Goal: Transaction & Acquisition: Purchase product/service

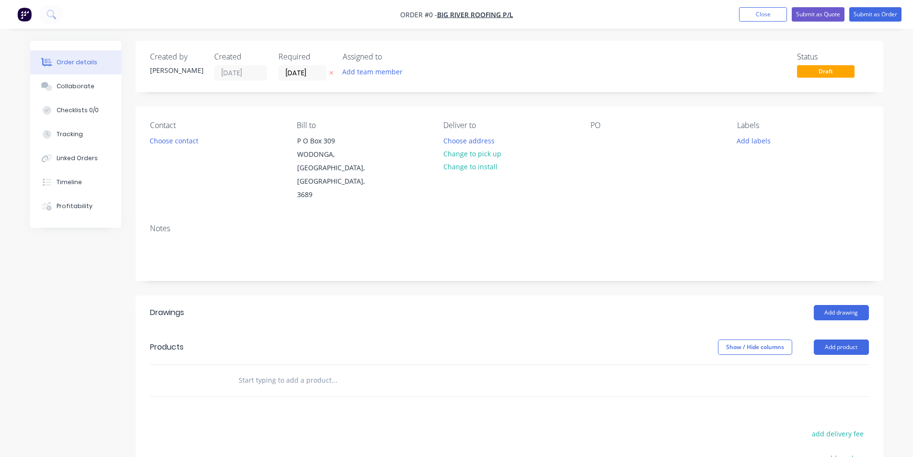
click at [29, 16] on img "button" at bounding box center [24, 14] width 14 height 14
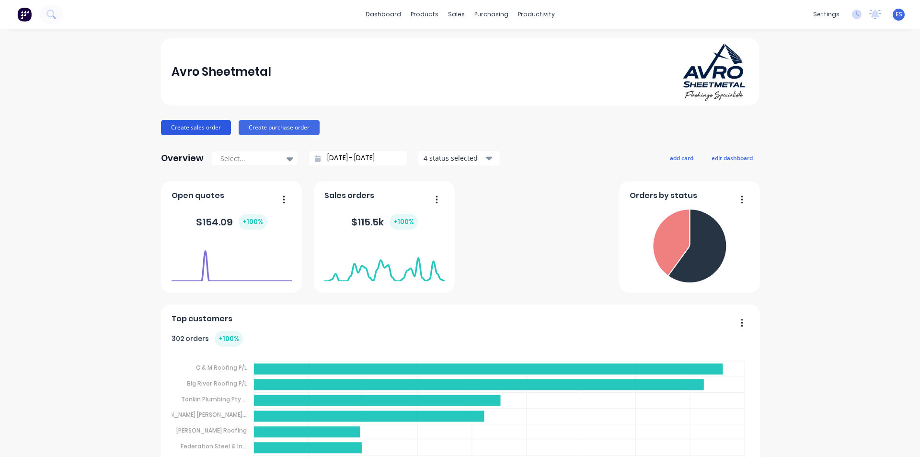
click at [188, 131] on button "Create sales order" at bounding box center [196, 127] width 70 height 15
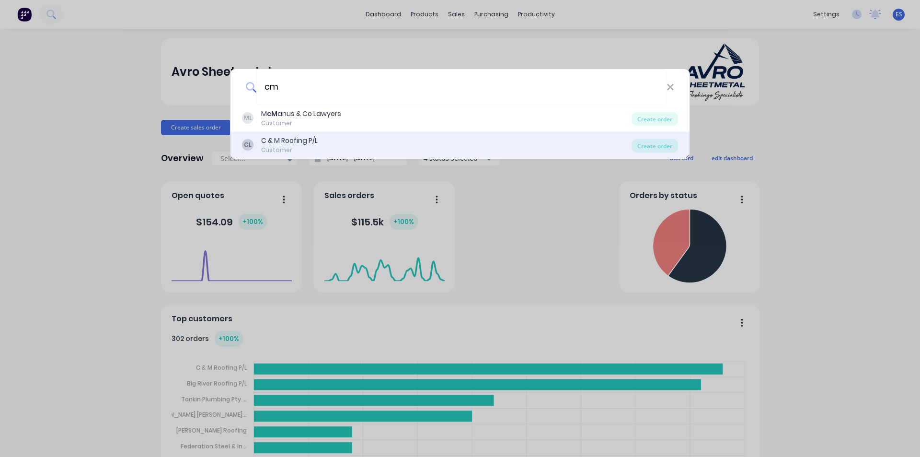
type input "cm"
click at [381, 150] on div "CL C & M Roofing P/L Customer" at bounding box center [436, 145] width 389 height 19
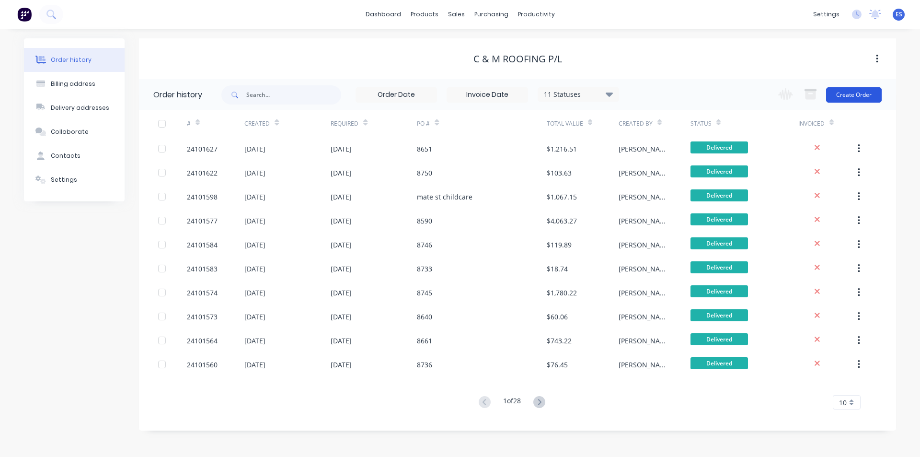
click at [842, 100] on button "Create Order" at bounding box center [854, 94] width 56 height 15
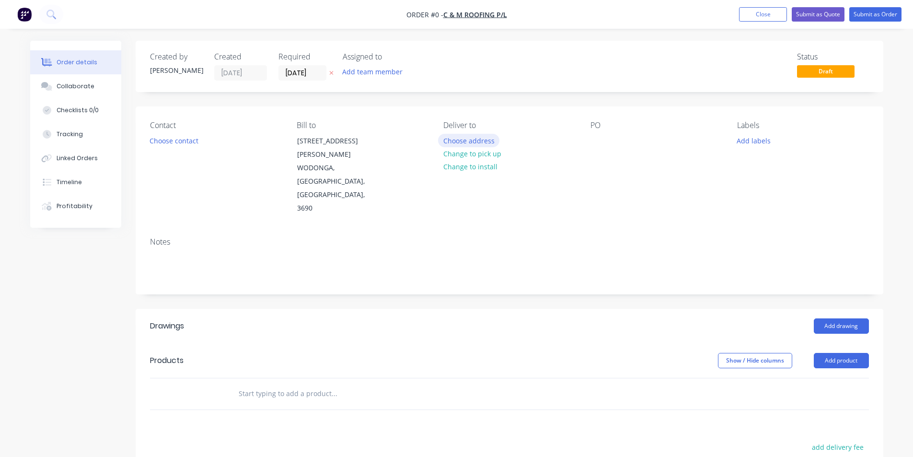
click at [483, 139] on button "Choose address" at bounding box center [468, 140] width 61 height 13
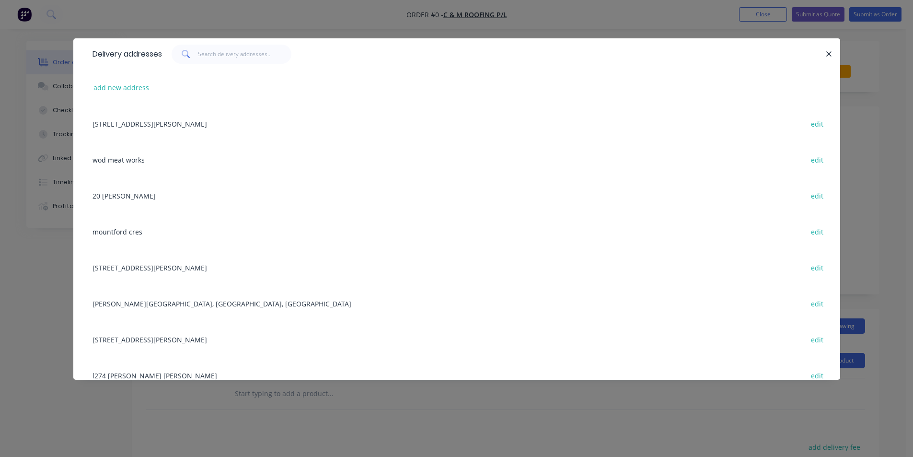
click at [230, 130] on div "[STREET_ADDRESS][PERSON_NAME] edit" at bounding box center [457, 123] width 738 height 36
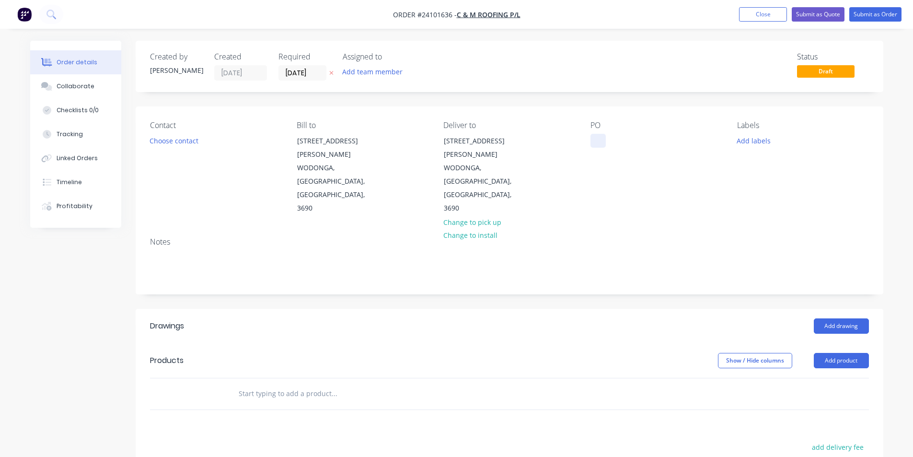
click at [598, 146] on div at bounding box center [597, 141] width 15 height 14
click at [841, 318] on button "Add drawing" at bounding box center [840, 325] width 55 height 15
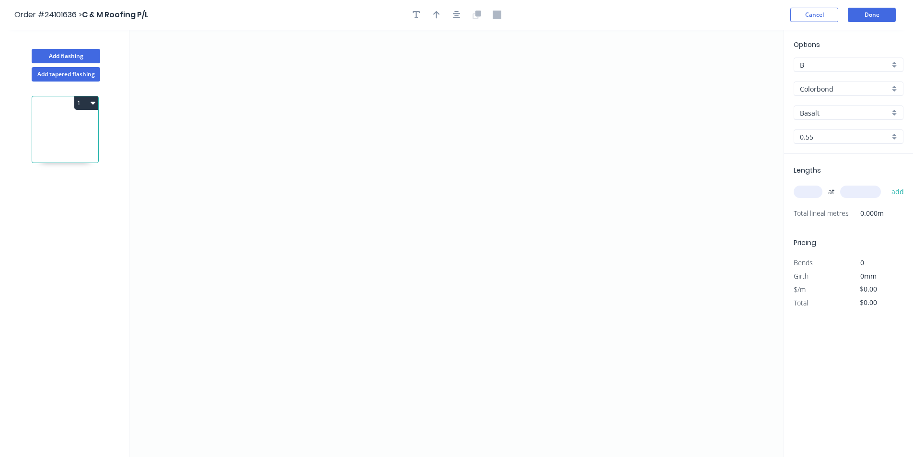
click at [823, 112] on input "Basalt" at bounding box center [845, 113] width 90 height 10
click at [823, 128] on div "Dover White" at bounding box center [848, 131] width 109 height 17
type input "Dover White"
click at [400, 184] on icon "0" at bounding box center [456, 243] width 654 height 427
click at [527, 187] on icon "0" at bounding box center [456, 243] width 654 height 427
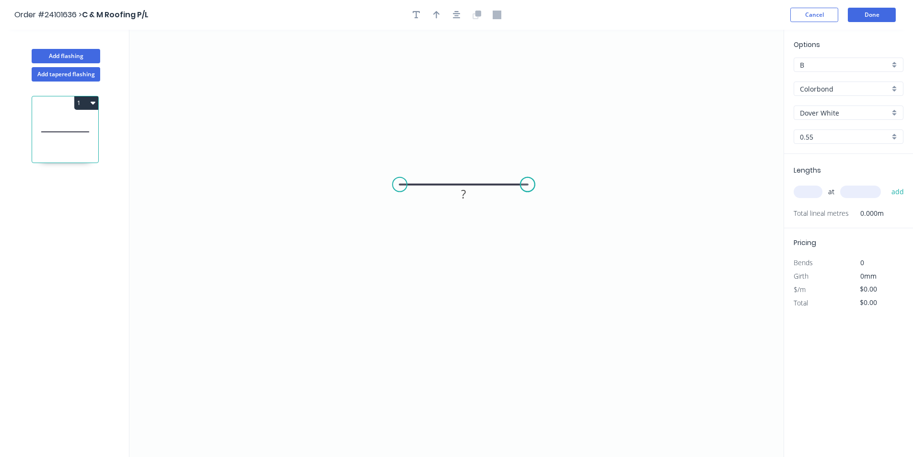
click at [527, 187] on circle at bounding box center [527, 184] width 14 height 14
click at [463, 195] on tspan "?" at bounding box center [463, 194] width 5 height 16
click at [805, 191] on input "text" at bounding box center [807, 191] width 29 height 12
type input "$8.28"
type input "7"
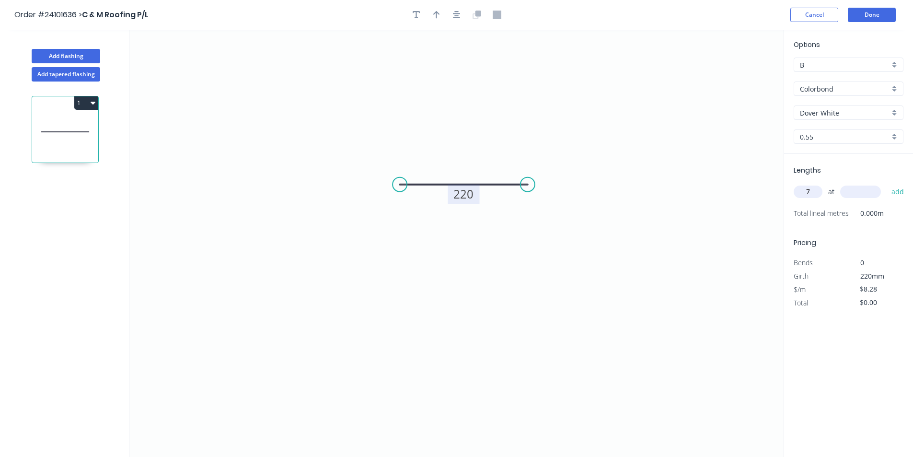
click at [861, 191] on input "text" at bounding box center [860, 191] width 41 height 12
type input "5500"
click at [886, 183] on button "add" at bounding box center [897, 191] width 23 height 16
type input "$318.78"
type input "10"
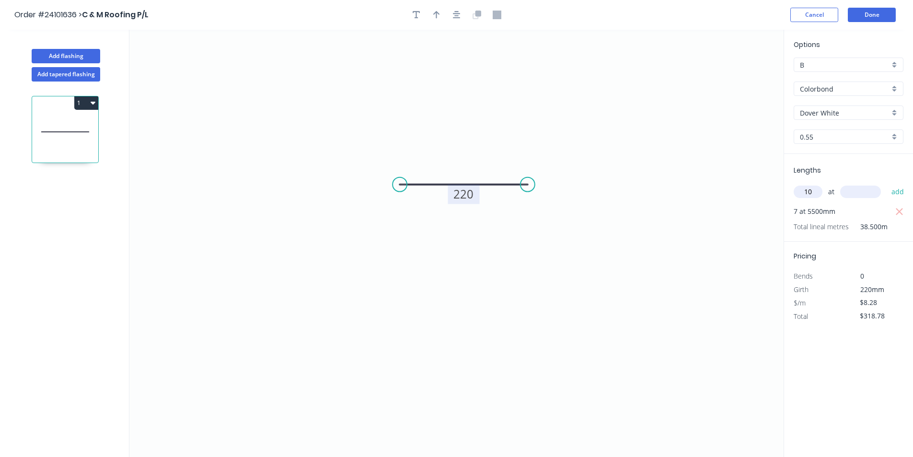
click at [860, 191] on input "text" at bounding box center [860, 191] width 41 height 12
type input "5000"
click at [886, 183] on button "add" at bounding box center [897, 191] width 23 height 16
type input "$732.78"
click at [869, 13] on button "Done" at bounding box center [871, 15] width 48 height 14
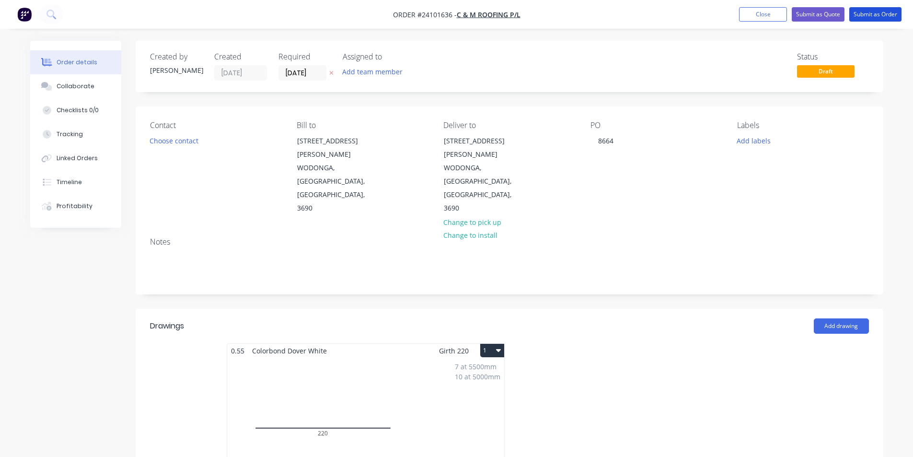
click at [869, 13] on button "Submit as Order" at bounding box center [875, 14] width 52 height 14
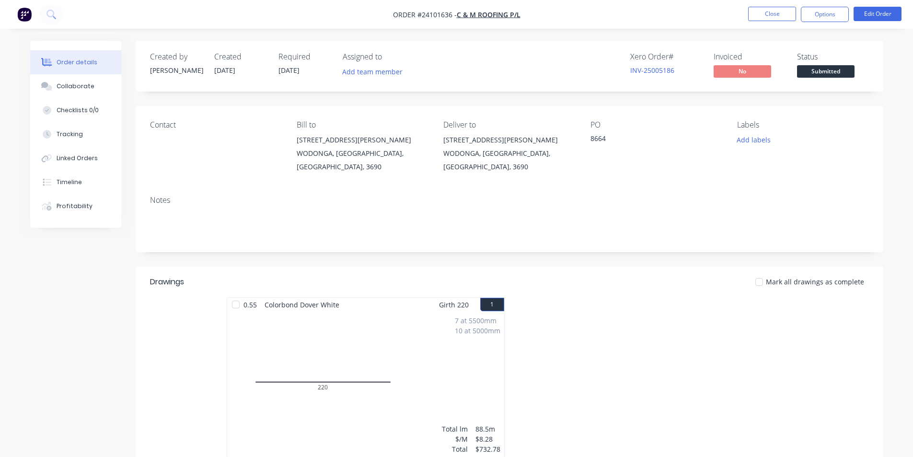
click at [28, 18] on img "button" at bounding box center [24, 14] width 14 height 14
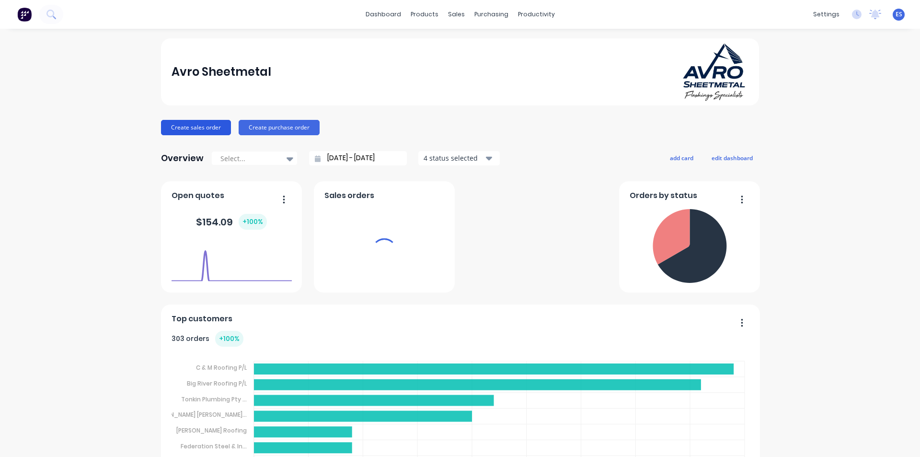
click at [204, 121] on button "Create sales order" at bounding box center [196, 127] width 70 height 15
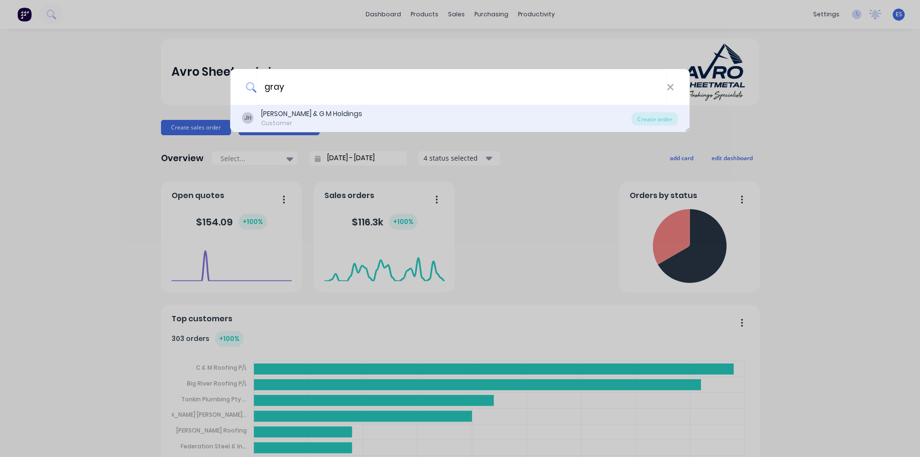
type input "gray"
click at [274, 116] on div "[PERSON_NAME] & G M Holdings" at bounding box center [311, 114] width 101 height 10
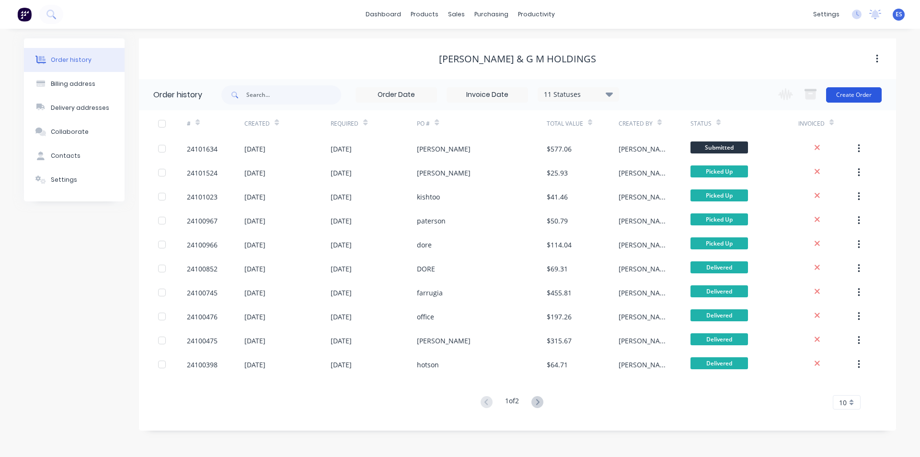
click at [851, 91] on button "Create Order" at bounding box center [854, 94] width 56 height 15
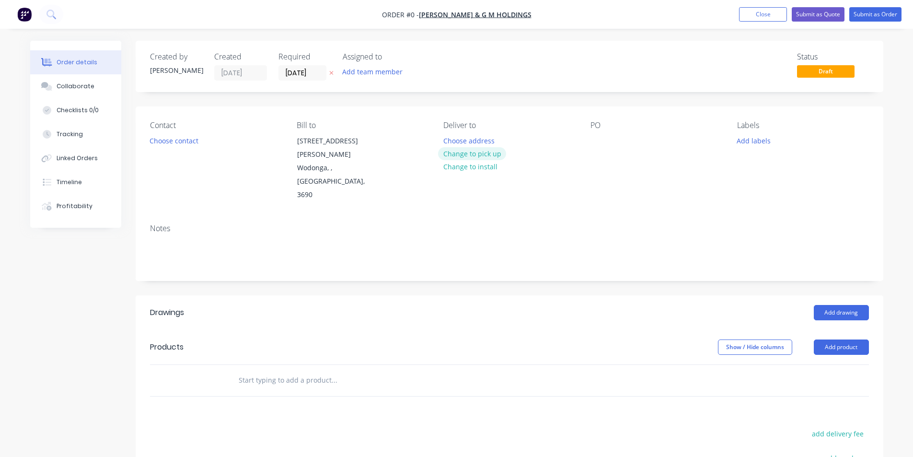
click at [478, 151] on button "Change to pick up" at bounding box center [472, 153] width 68 height 13
click at [177, 143] on button "Choose contact" at bounding box center [173, 140] width 59 height 13
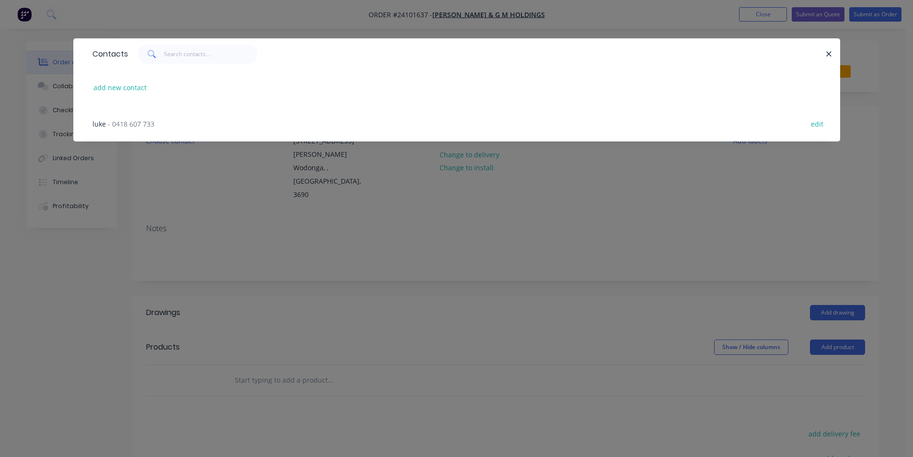
click at [133, 119] on span "- 0418 607 733" at bounding box center [131, 123] width 46 height 9
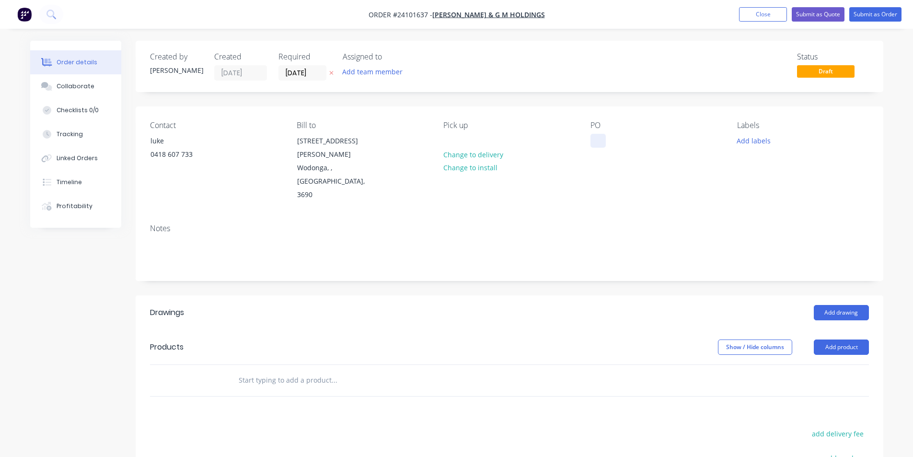
click at [591, 136] on div at bounding box center [597, 141] width 15 height 14
click at [842, 305] on button "Add drawing" at bounding box center [840, 312] width 55 height 15
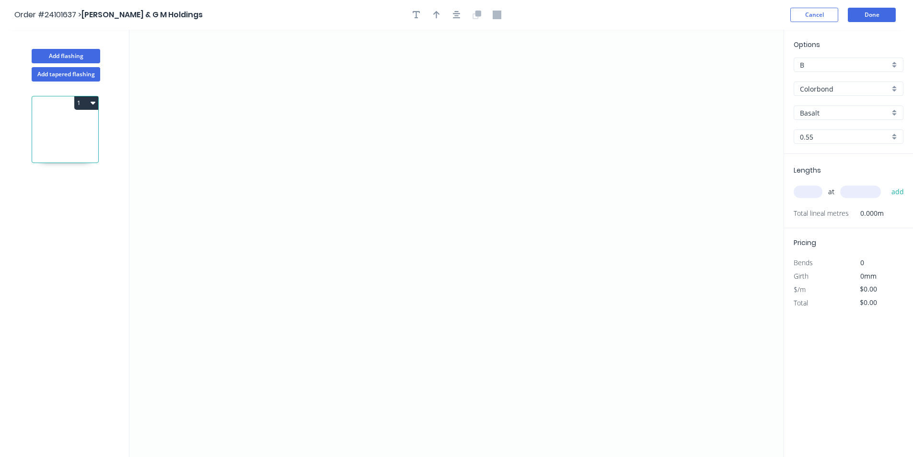
click at [824, 117] on input "Basalt" at bounding box center [845, 113] width 90 height 10
click at [819, 129] on div "Surfmist" at bounding box center [848, 131] width 109 height 17
type input "Surfmist"
click at [508, 122] on icon "0" at bounding box center [456, 243] width 654 height 427
click at [501, 245] on icon "0" at bounding box center [456, 243] width 654 height 427
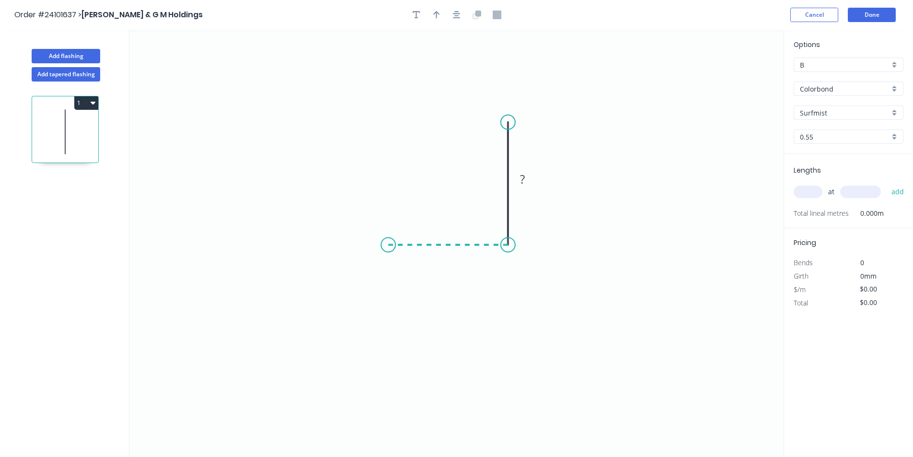
click at [388, 252] on icon "0 ?" at bounding box center [456, 243] width 654 height 427
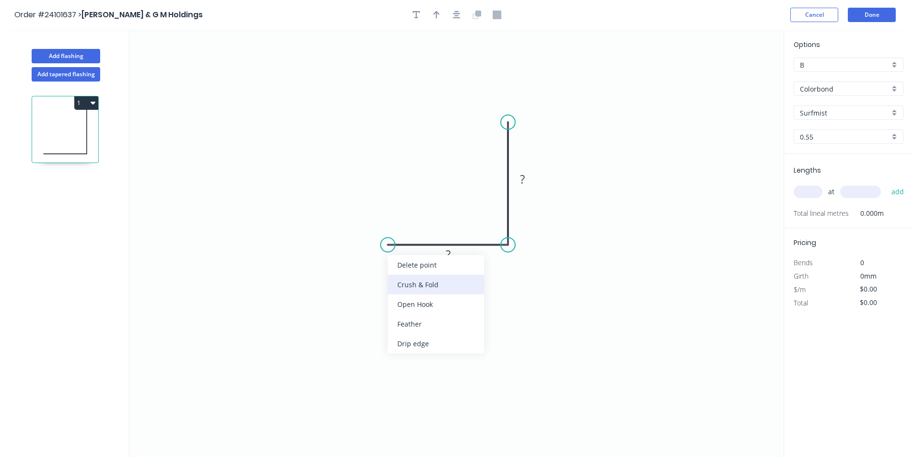
click at [396, 283] on div "Crush & Fold" at bounding box center [436, 284] width 96 height 20
click at [456, 259] on rect at bounding box center [447, 254] width 19 height 13
click at [527, 177] on rect at bounding box center [522, 179] width 19 height 13
click at [810, 195] on input "text" at bounding box center [807, 191] width 29 height 12
type input "$7.80"
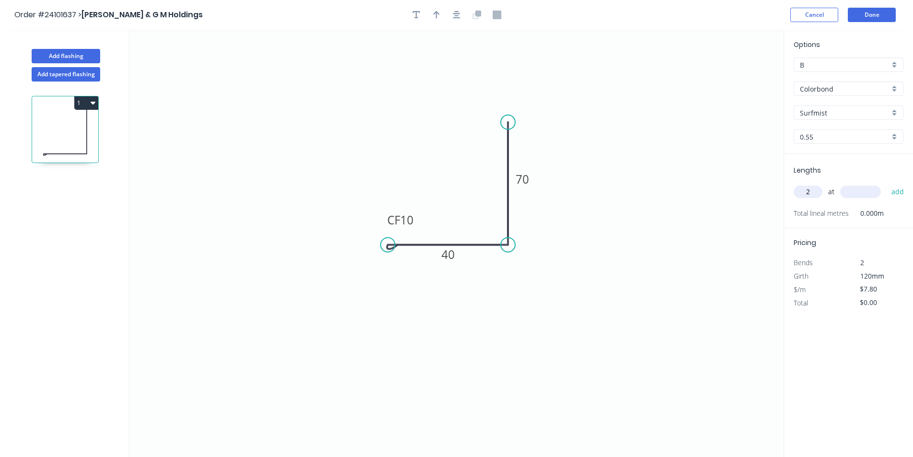
type input "2"
click at [854, 193] on input "text" at bounding box center [860, 191] width 41 height 12
type input "850"
click at [886, 183] on button "add" at bounding box center [897, 191] width 23 height 16
type input "$13.26"
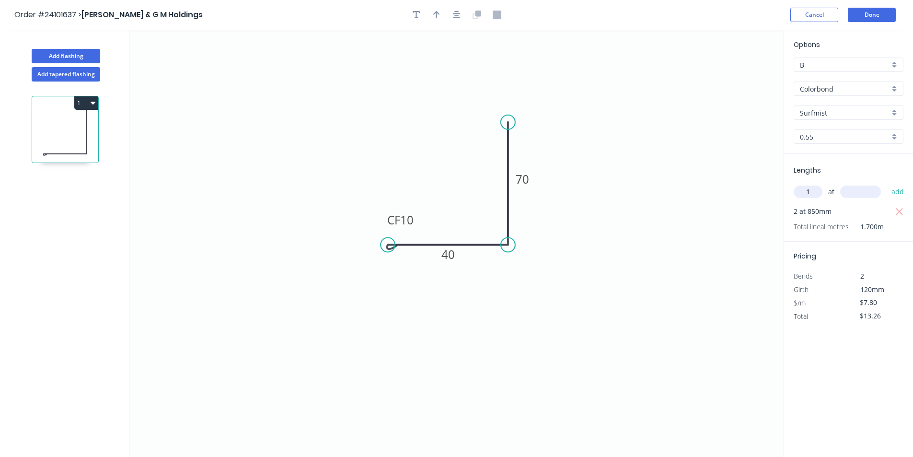
type input "1"
click at [864, 190] on input "text" at bounding box center [860, 191] width 41 height 12
type input "4650"
click at [886, 183] on button "add" at bounding box center [897, 191] width 23 height 16
type input "$49.53"
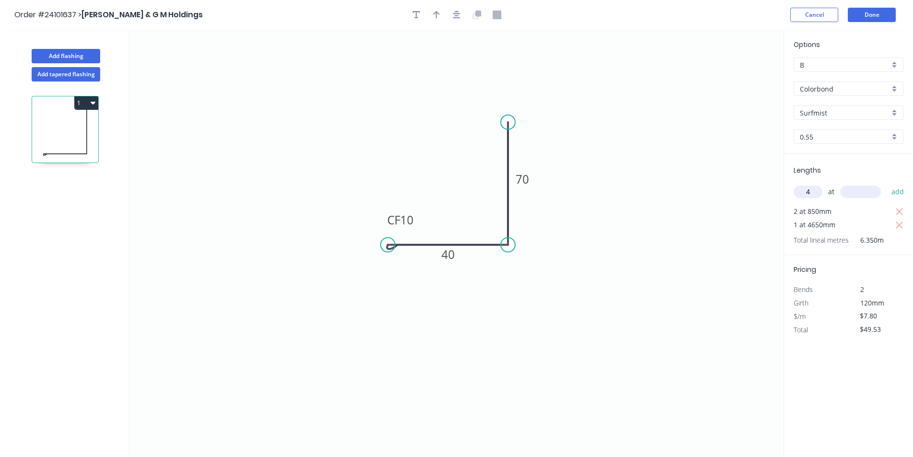
type input "4"
click at [864, 190] on input "text" at bounding box center [860, 191] width 41 height 12
type input "4350"
click at [886, 183] on button "add" at bounding box center [897, 191] width 23 height 16
type input "$185.25"
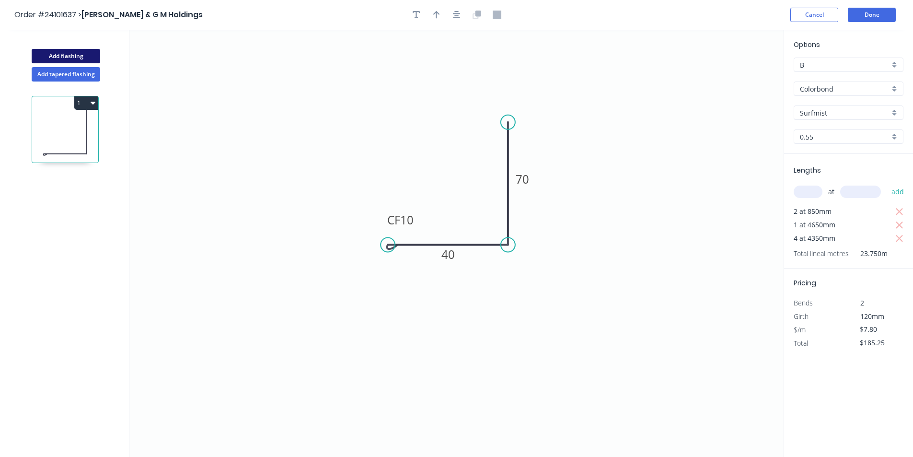
click at [71, 53] on button "Add flashing" at bounding box center [66, 56] width 69 height 14
type input "$0.00"
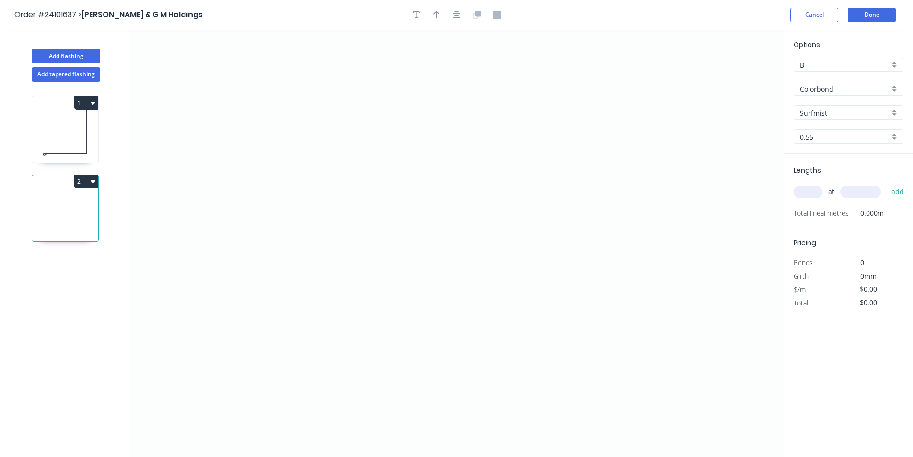
click at [809, 89] on input "Colorbond" at bounding box center [845, 89] width 90 height 10
click at [815, 151] on div "Zincalume" at bounding box center [848, 157] width 109 height 17
type input "Zincalume"
click at [377, 122] on icon "0" at bounding box center [456, 243] width 654 height 427
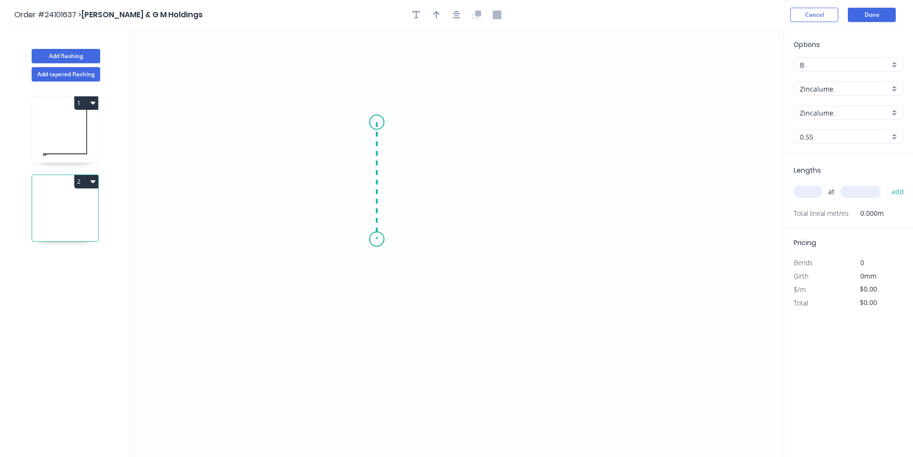
click at [373, 239] on icon "0" at bounding box center [456, 243] width 654 height 427
click at [556, 240] on icon "0 ?" at bounding box center [456, 243] width 654 height 427
click at [556, 240] on circle at bounding box center [556, 239] width 14 height 14
click at [470, 249] on rect at bounding box center [466, 249] width 19 height 13
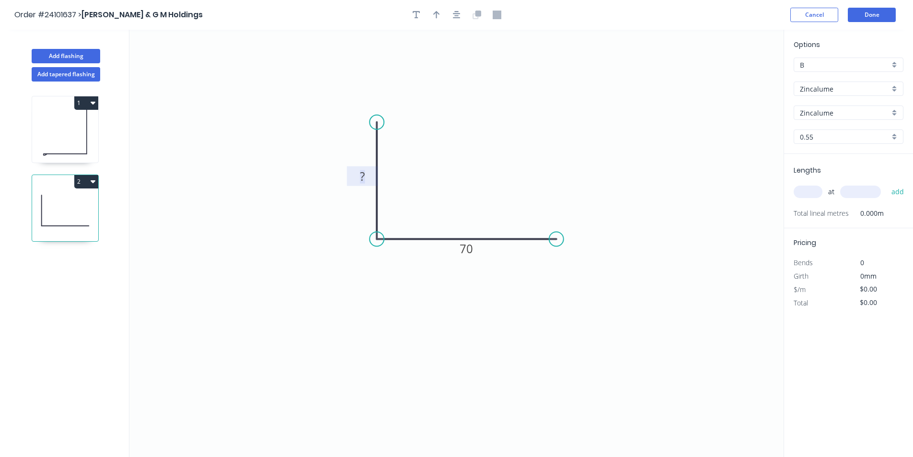
click at [366, 173] on rect at bounding box center [362, 176] width 19 height 13
click at [811, 193] on input "text" at bounding box center [807, 191] width 29 height 12
type input "$6.13"
type input "2"
click at [849, 191] on input "text" at bounding box center [860, 191] width 41 height 12
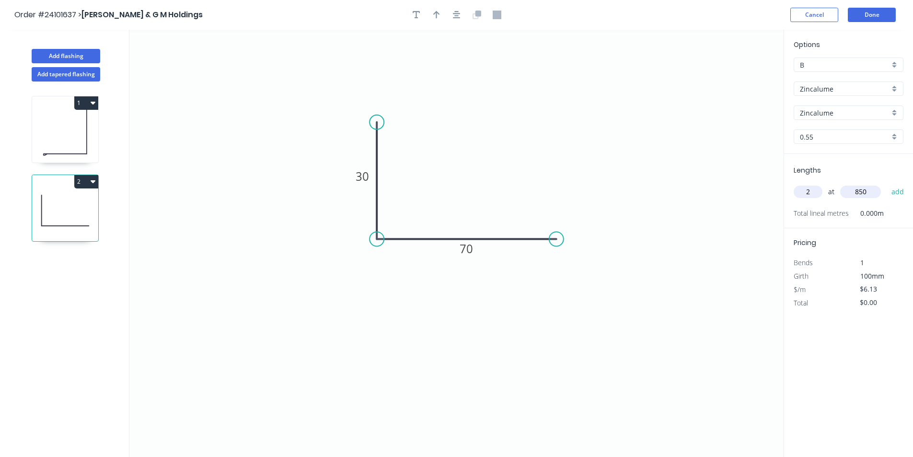
type input "850"
click at [886, 183] on button "add" at bounding box center [897, 191] width 23 height 16
type input "$10.42"
type input "1"
click at [849, 191] on input "text" at bounding box center [860, 191] width 41 height 12
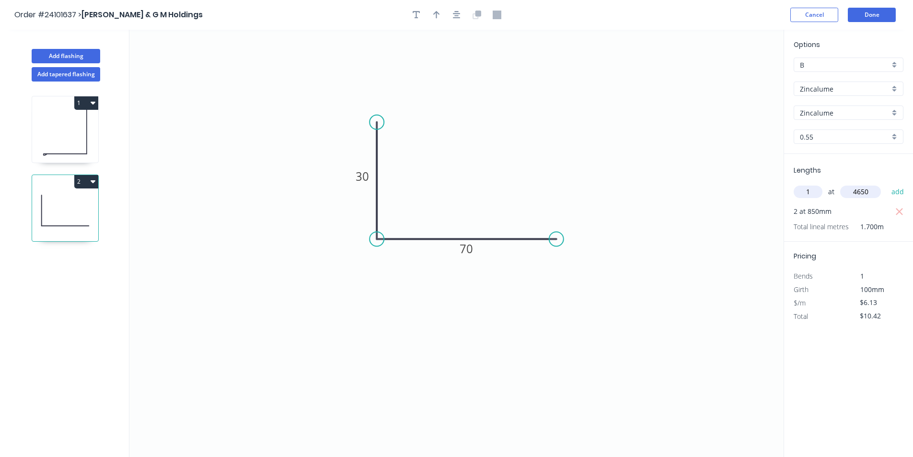
type input "4650"
click at [886, 183] on button "add" at bounding box center [897, 191] width 23 height 16
type input "$38.93"
type input "4"
click at [849, 191] on input "text" at bounding box center [860, 191] width 41 height 12
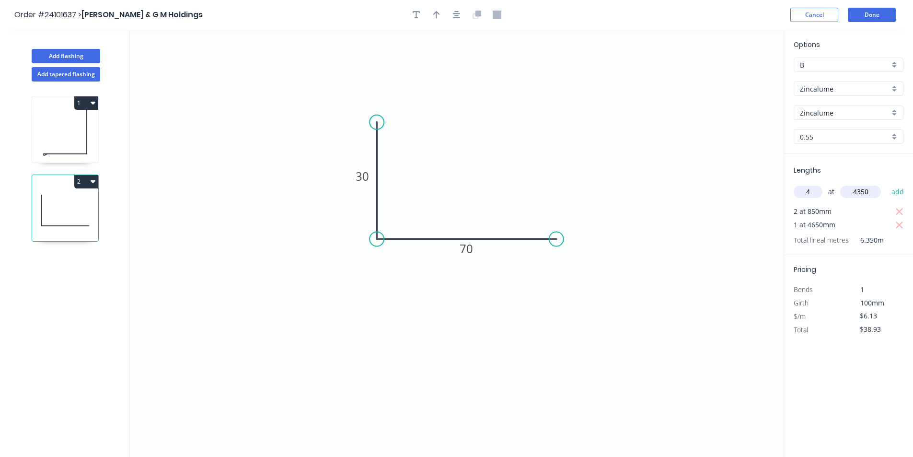
type input "4350"
click at [886, 183] on button "add" at bounding box center [897, 191] width 23 height 16
type input "$145.59"
click at [869, 14] on button "Done" at bounding box center [871, 15] width 48 height 14
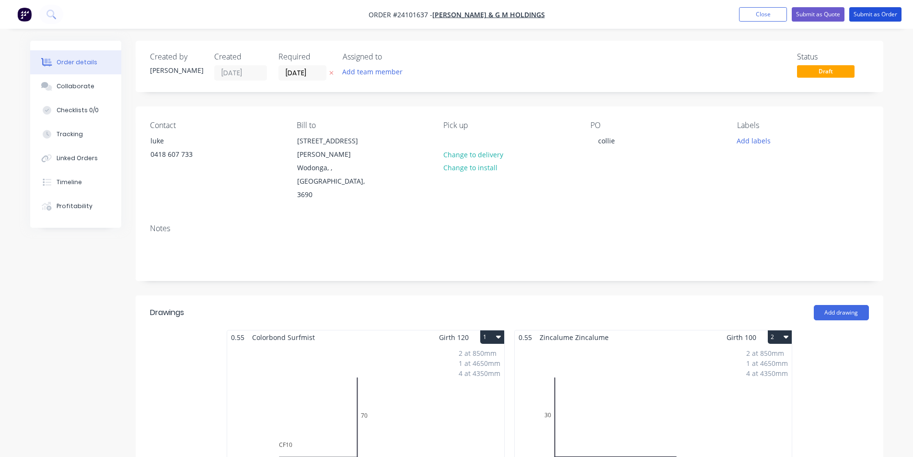
click at [869, 14] on button "Submit as Order" at bounding box center [875, 14] width 52 height 14
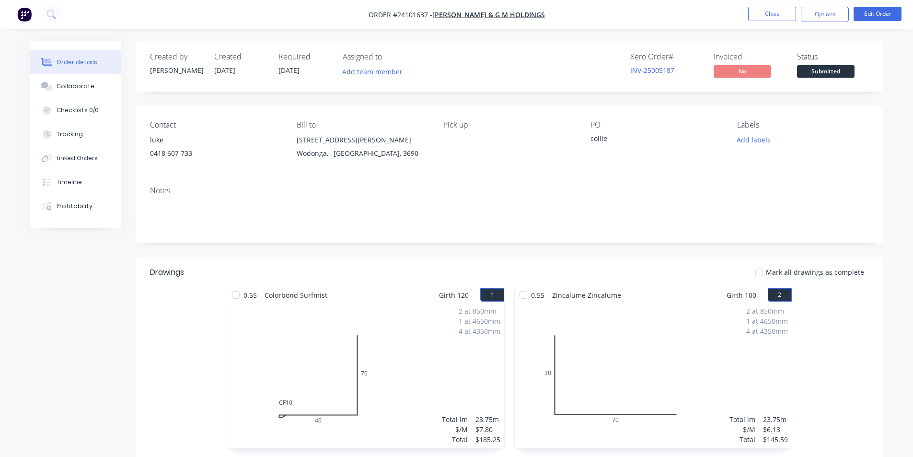
click at [28, 16] on img "button" at bounding box center [24, 14] width 14 height 14
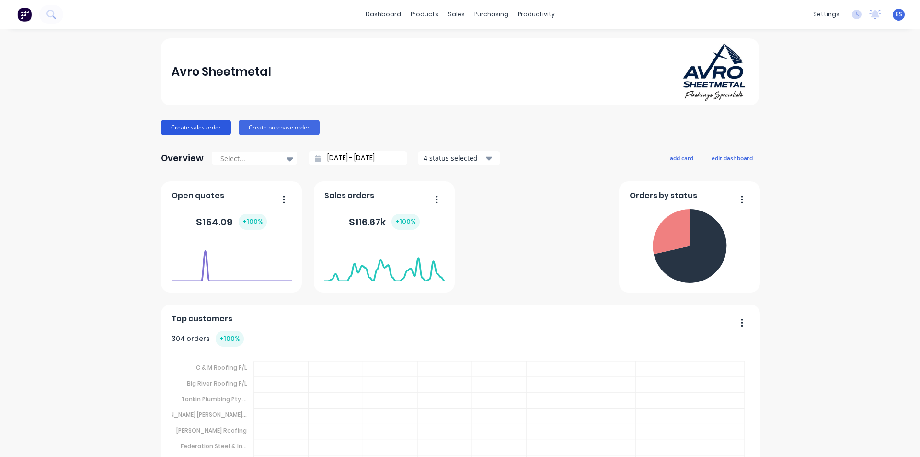
click at [183, 128] on button "Create sales order" at bounding box center [196, 127] width 70 height 15
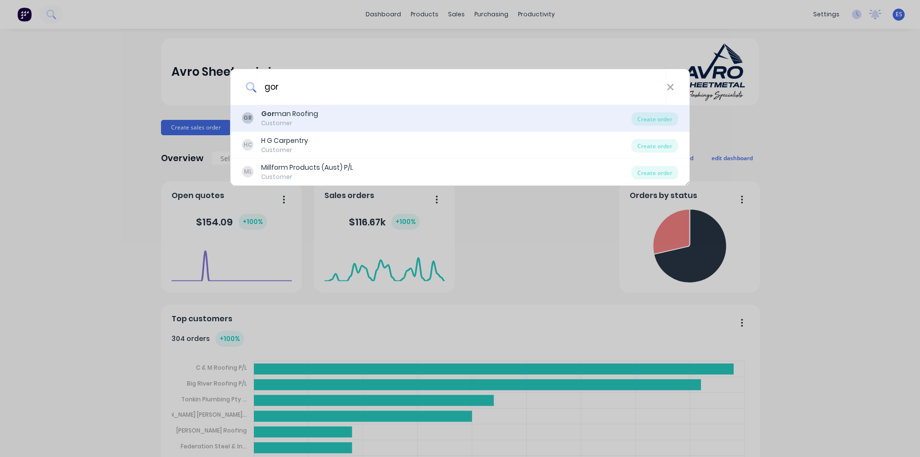
type input "gor"
click at [323, 112] on div "GR Gor man Roofing Customer" at bounding box center [436, 118] width 389 height 19
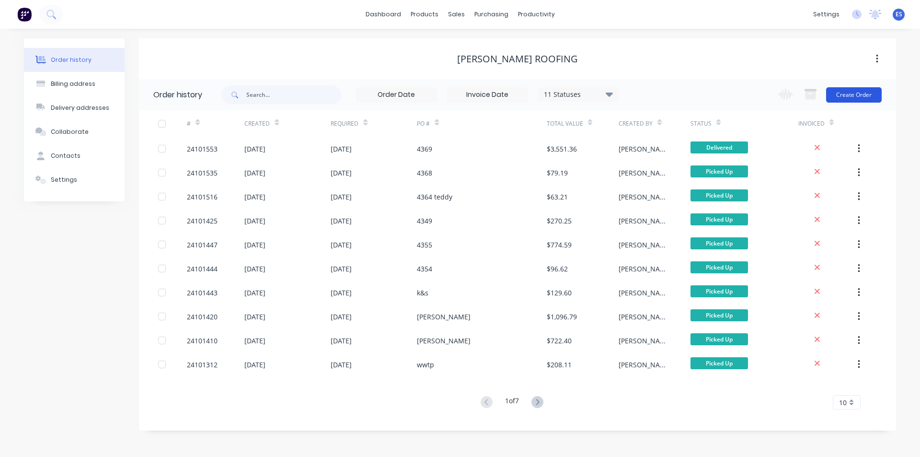
click at [837, 100] on button "Create Order" at bounding box center [854, 94] width 56 height 15
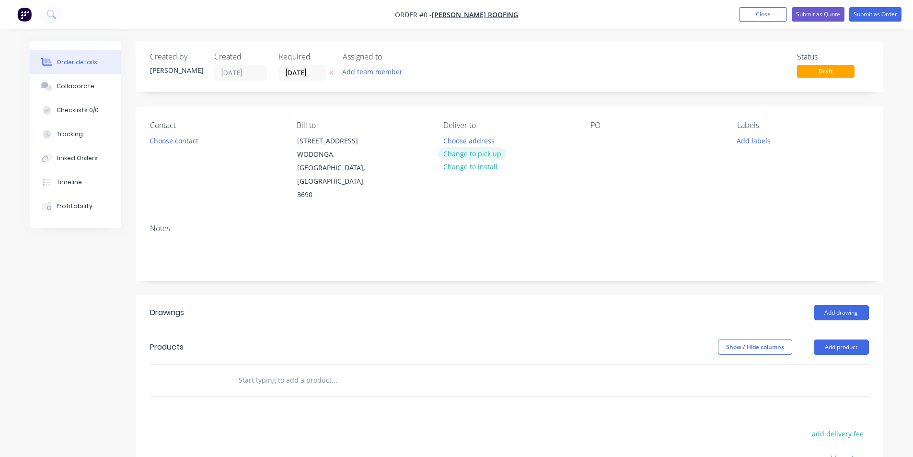
click at [469, 152] on button "Change to pick up" at bounding box center [472, 153] width 68 height 13
click at [602, 142] on div at bounding box center [597, 141] width 15 height 14
click at [839, 305] on button "Add drawing" at bounding box center [840, 312] width 55 height 15
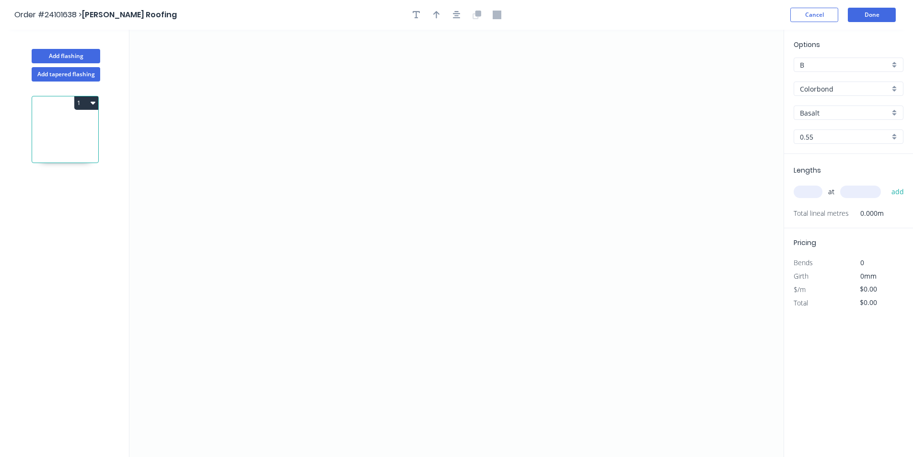
click at [826, 109] on input "Basalt" at bounding box center [845, 113] width 90 height 10
click at [824, 131] on div "Monument" at bounding box center [848, 131] width 109 height 17
type input "Monument"
click at [531, 175] on icon "0" at bounding box center [456, 243] width 654 height 427
click at [534, 145] on icon at bounding box center [532, 160] width 3 height 31
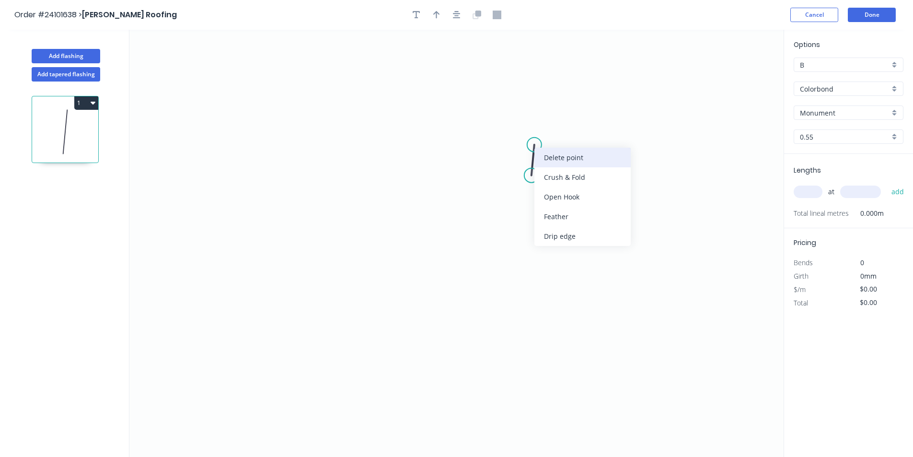
click at [538, 153] on div "Delete point" at bounding box center [582, 158] width 96 height 20
click at [532, 173] on icon "0" at bounding box center [456, 243] width 654 height 427
click at [531, 138] on icon "0" at bounding box center [456, 243] width 654 height 427
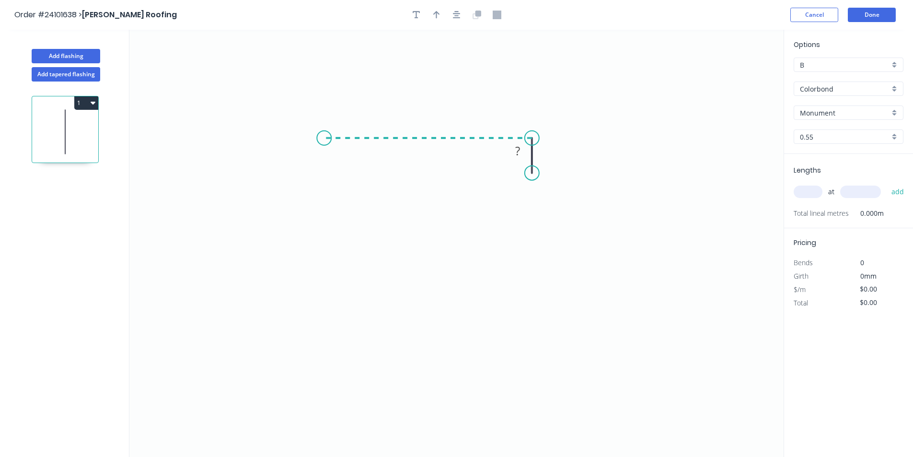
click at [324, 141] on icon "0 ?" at bounding box center [456, 243] width 654 height 427
click at [321, 295] on icon "0 ? ?" at bounding box center [456, 243] width 654 height 427
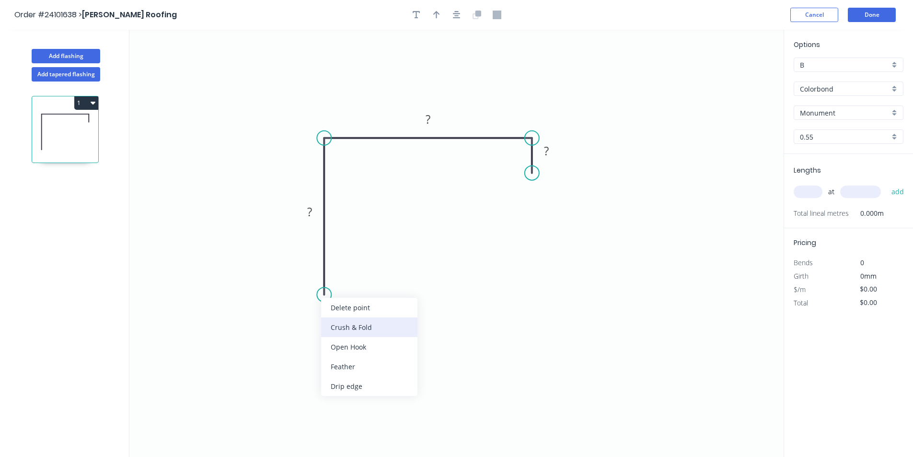
click at [343, 322] on div "Crush & Fold" at bounding box center [369, 327] width 96 height 20
click at [310, 209] on tspan "?" at bounding box center [309, 212] width 5 height 16
click at [433, 121] on rect at bounding box center [427, 119] width 19 height 13
click at [544, 149] on tspan "?" at bounding box center [546, 151] width 5 height 16
click at [810, 194] on input "text" at bounding box center [807, 191] width 29 height 12
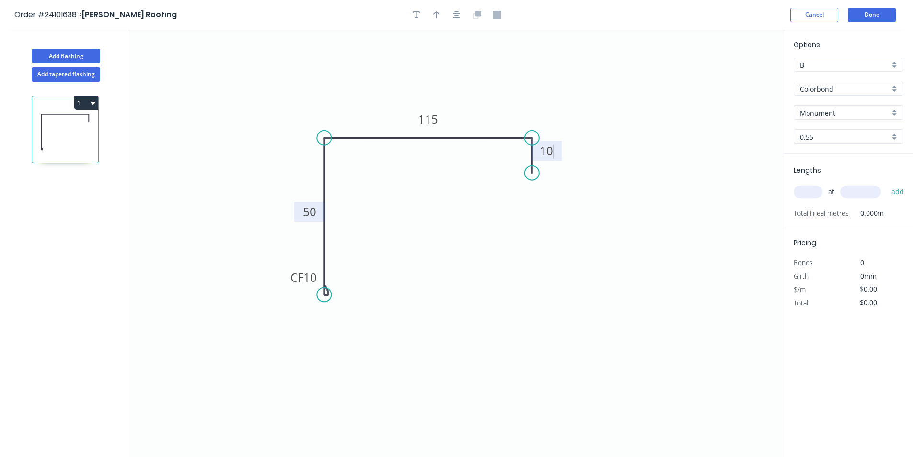
type input "$10.08"
type input "3"
click at [872, 193] on input "text" at bounding box center [860, 191] width 41 height 12
type input "2400"
click at [886, 183] on button "add" at bounding box center [897, 191] width 23 height 16
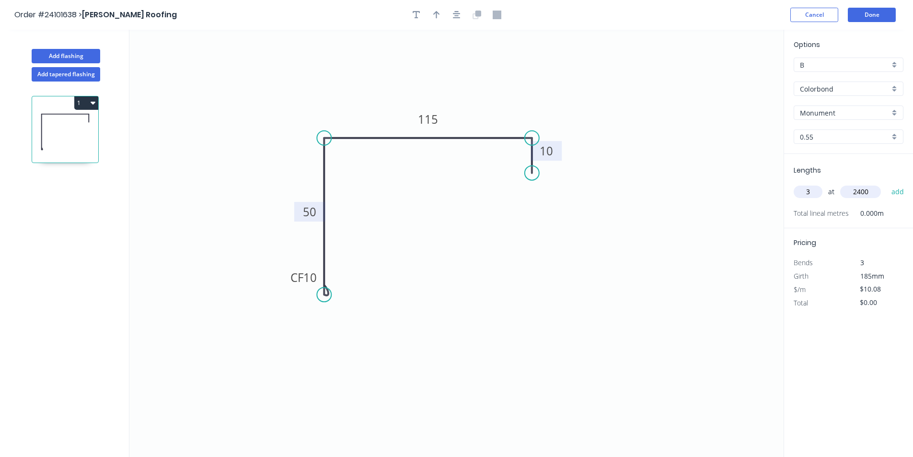
type input "$72.58"
click at [878, 9] on button "Done" at bounding box center [871, 15] width 48 height 14
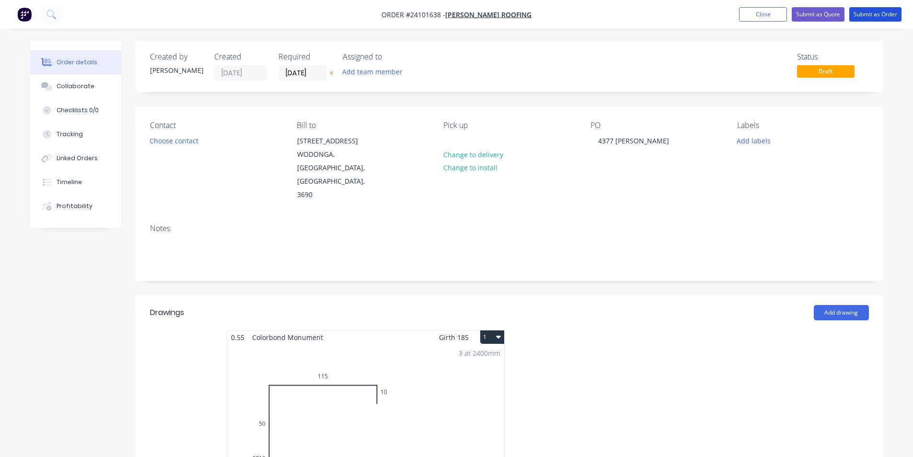
click at [878, 9] on button "Submit as Order" at bounding box center [875, 14] width 52 height 14
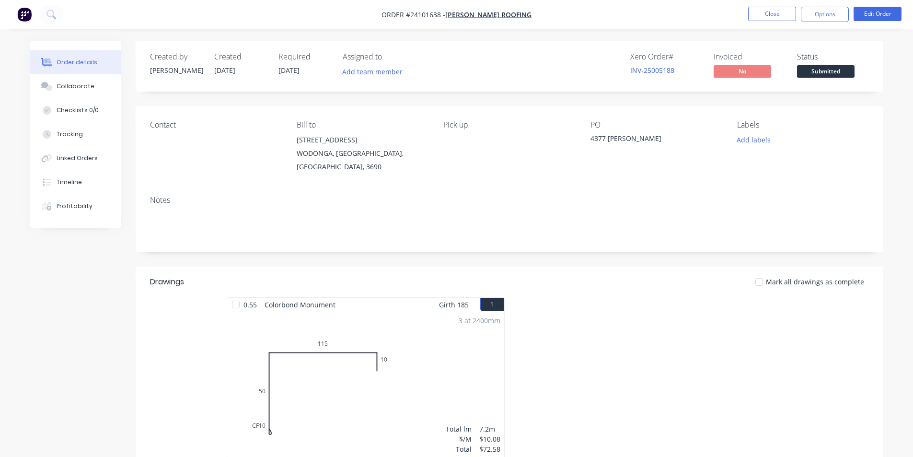
click at [21, 19] on img "button" at bounding box center [24, 14] width 14 height 14
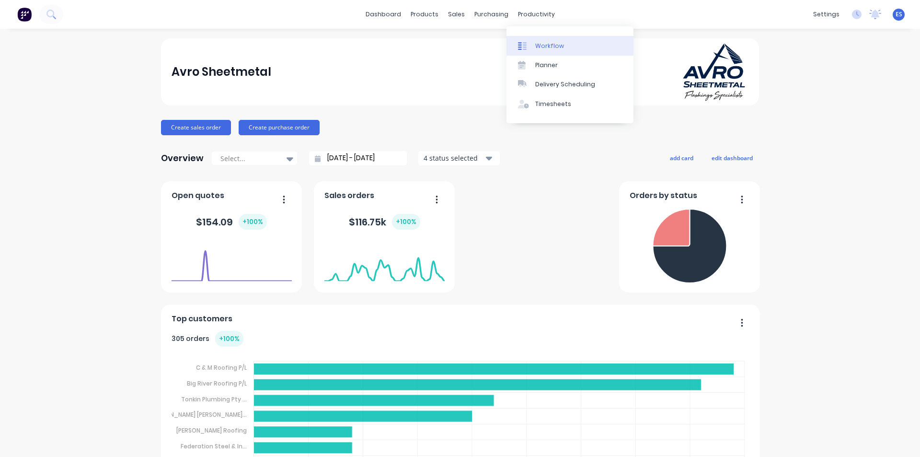
click at [547, 49] on div "Workflow" at bounding box center [549, 46] width 29 height 9
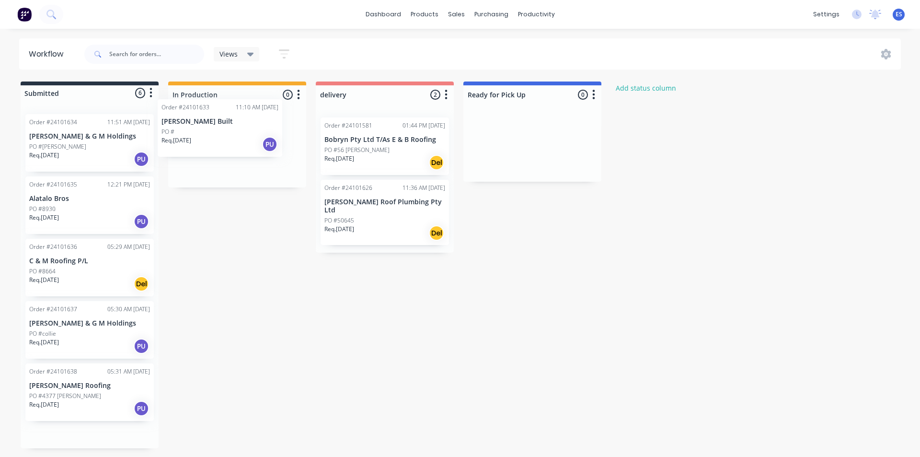
drag, startPoint x: 82, startPoint y: 160, endPoint x: 225, endPoint y: 145, distance: 144.1
click at [225, 145] on div "Submitted 6 Status colour #273444 hex #273444 Save Cancel Summaries Total order…" at bounding box center [444, 264] width 903 height 366
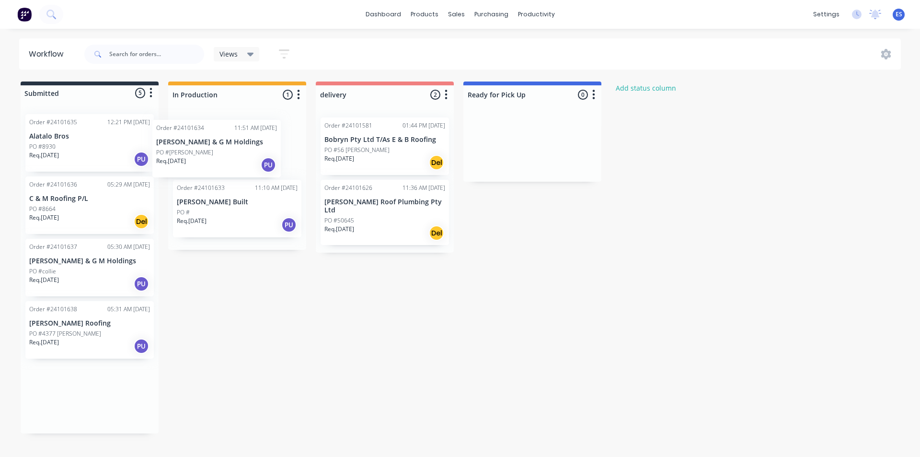
drag, startPoint x: 100, startPoint y: 149, endPoint x: 261, endPoint y: 157, distance: 161.1
click at [261, 157] on div "Submitted 5 Status colour #273444 hex #273444 Save Cancel Summaries Total order…" at bounding box center [444, 257] width 903 height 352
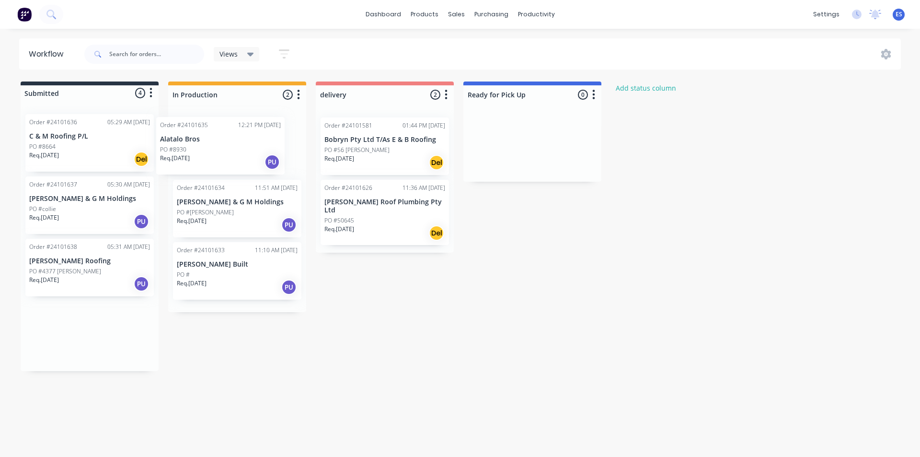
drag, startPoint x: 112, startPoint y: 160, endPoint x: 222, endPoint y: 155, distance: 110.3
click at [245, 154] on div "Submitted 4 Status colour #273444 hex #273444 Save Cancel Summaries Total order…" at bounding box center [444, 225] width 903 height 289
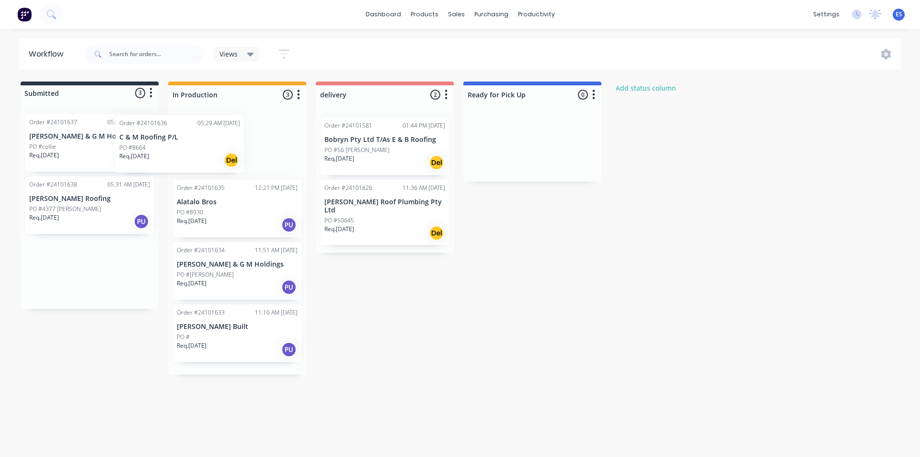
drag, startPoint x: 106, startPoint y: 149, endPoint x: 231, endPoint y: 149, distance: 124.6
click at [231, 149] on div "Submitted 3 Status colour #273444 hex #273444 Save Cancel Summaries Total order…" at bounding box center [444, 227] width 903 height 293
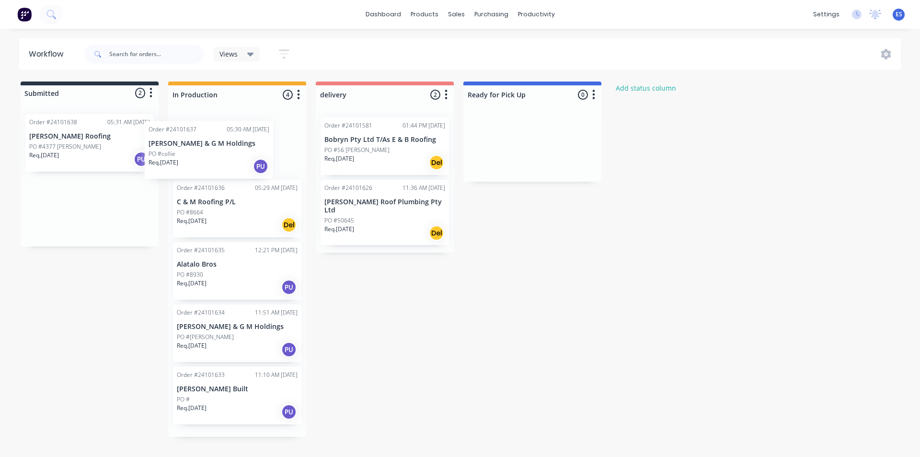
drag, startPoint x: 80, startPoint y: 149, endPoint x: 204, endPoint y: 158, distance: 123.4
click at [204, 158] on div "Submitted 2 Status colour #273444 hex #273444 Save Cancel Summaries Total order…" at bounding box center [444, 258] width 903 height 355
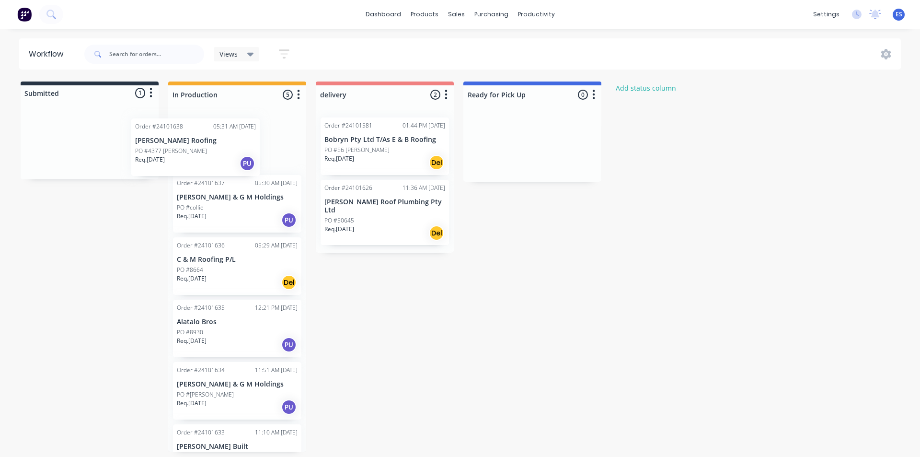
drag, startPoint x: 68, startPoint y: 154, endPoint x: 176, endPoint y: 159, distance: 108.9
click at [176, 159] on div "Submitted 1 Status colour #273444 hex #273444 Save Cancel Summaries Total order…" at bounding box center [444, 266] width 903 height 370
